Goal: Information Seeking & Learning: Compare options

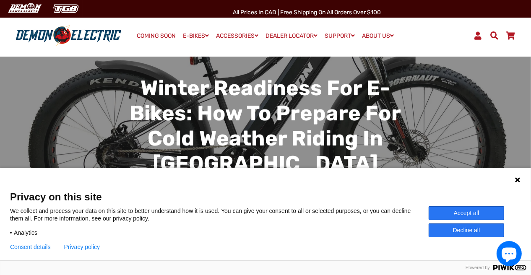
scroll to position [17, 0]
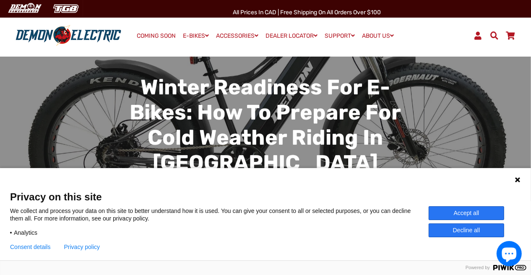
click at [447, 220] on button "Accept all" at bounding box center [465, 213] width 75 height 14
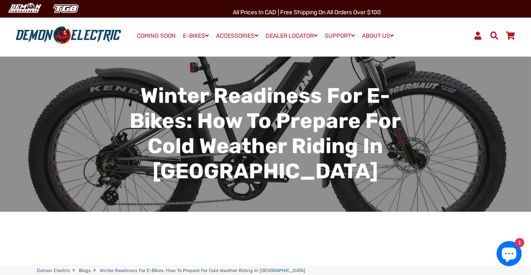
scroll to position [0, 0]
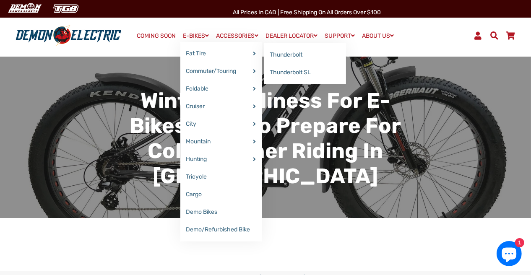
click at [299, 55] on link "Thunderbolt" at bounding box center [305, 55] width 82 height 18
click at [376, 164] on h2 "Winter Readiness for E-Bikes: How to Prepare for Cold Weather Riding in Canada" at bounding box center [265, 138] width 301 height 101
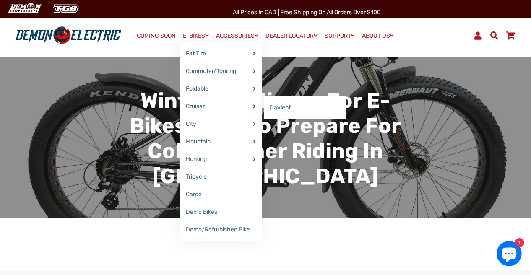
click at [282, 108] on link "Davient" at bounding box center [305, 108] width 82 height 18
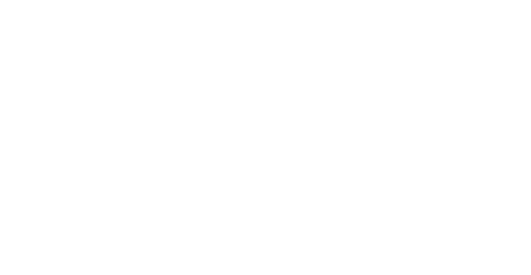
select select "******"
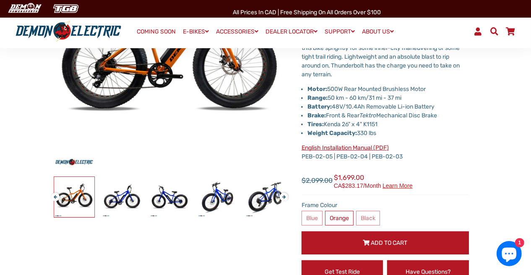
scroll to position [160, 0]
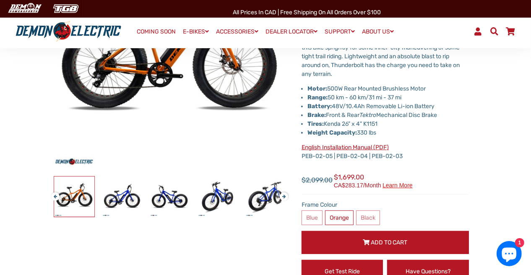
click at [402, 184] on span "Learn more" at bounding box center [397, 185] width 30 height 6
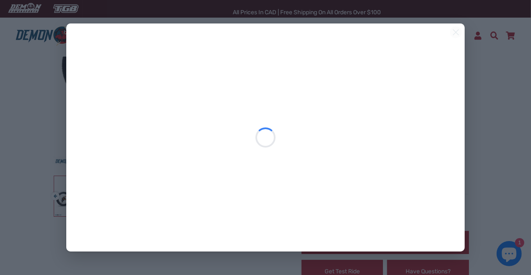
scroll to position [0, 0]
click at [456, 35] on icon at bounding box center [456, 32] width 12 height 12
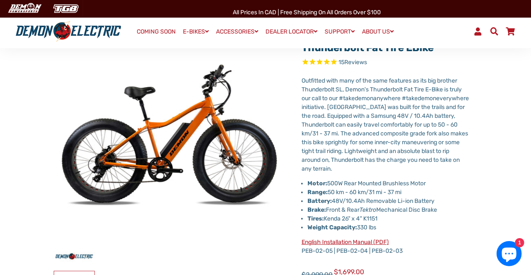
scroll to position [64, 0]
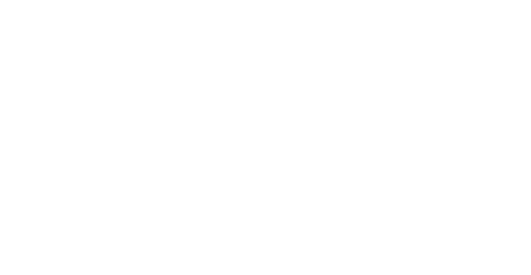
select select "******"
